Goal: Task Accomplishment & Management: Use online tool/utility

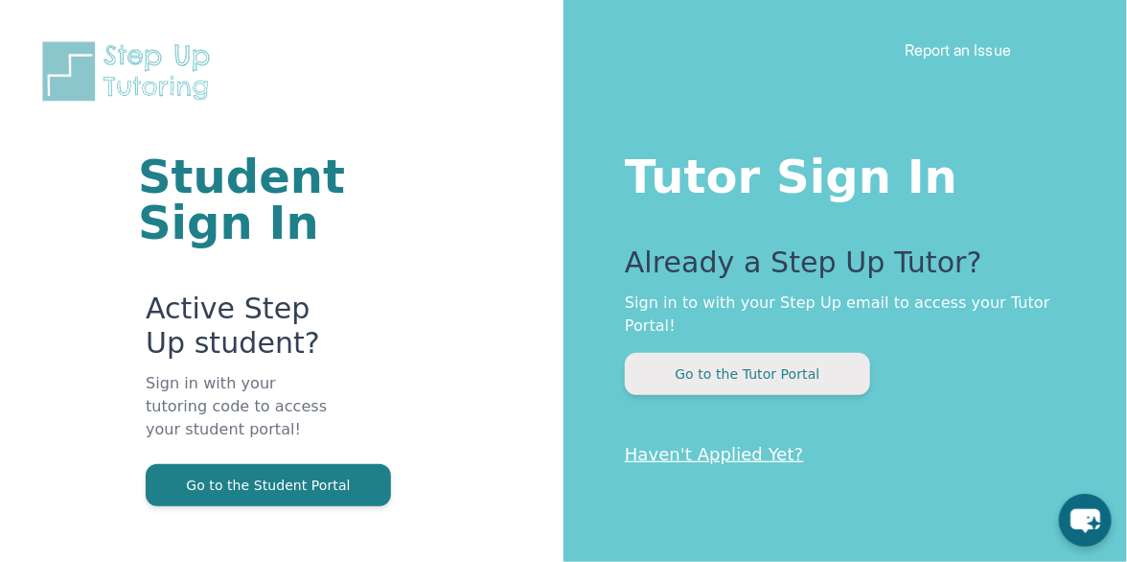
click at [793, 355] on button "Go to the Tutor Portal" at bounding box center [747, 374] width 245 height 42
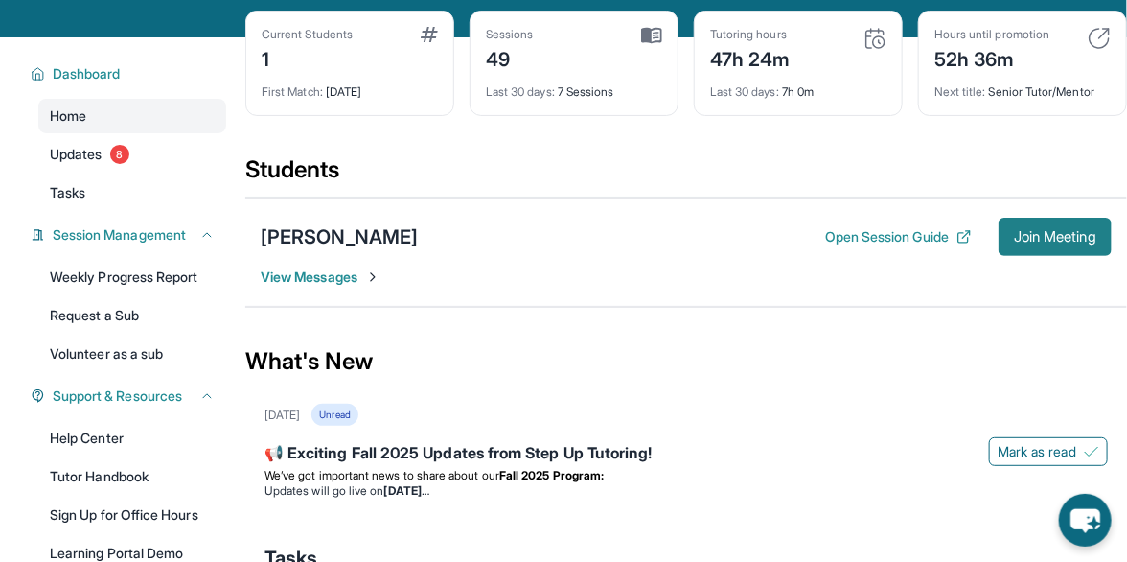
scroll to position [87, 0]
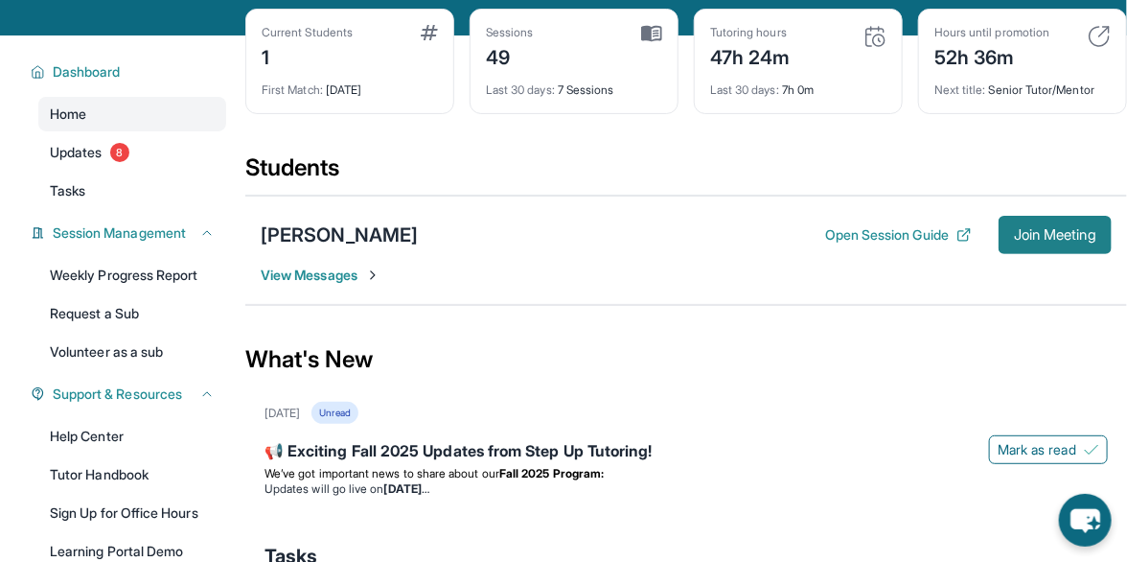
click at [1051, 229] on span "Join Meeting" at bounding box center [1055, 235] width 82 height 12
